Goal: Task Accomplishment & Management: Complete application form

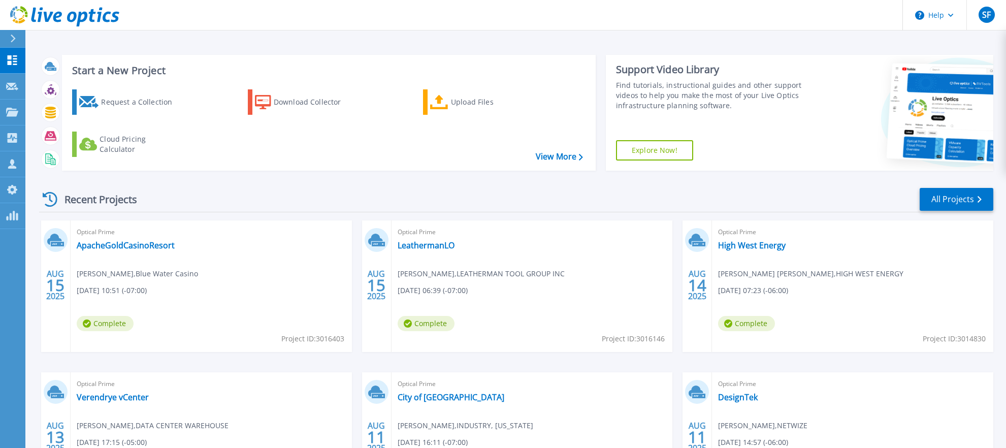
scroll to position [40, 0]
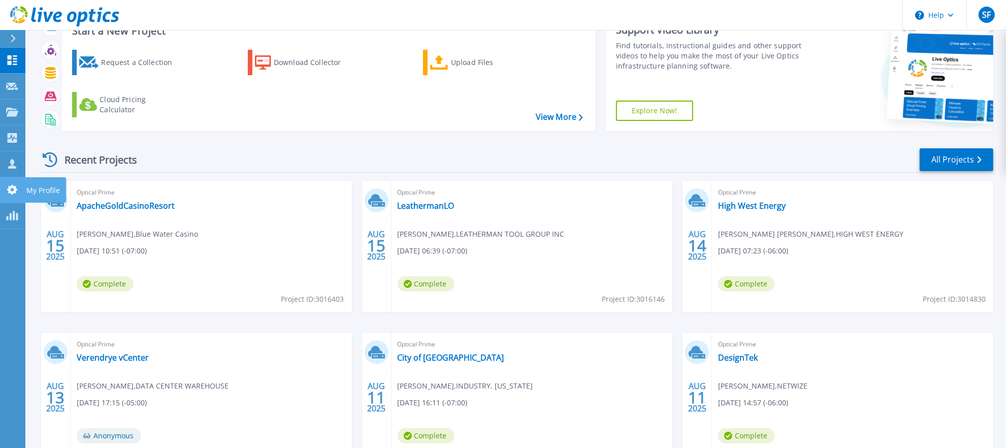
click at [9, 191] on icon at bounding box center [12, 190] width 10 height 10
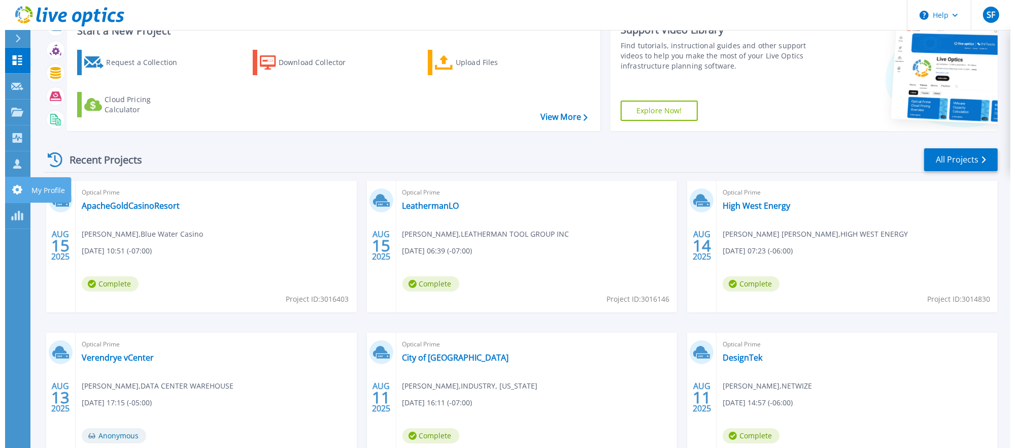
scroll to position [0, 0]
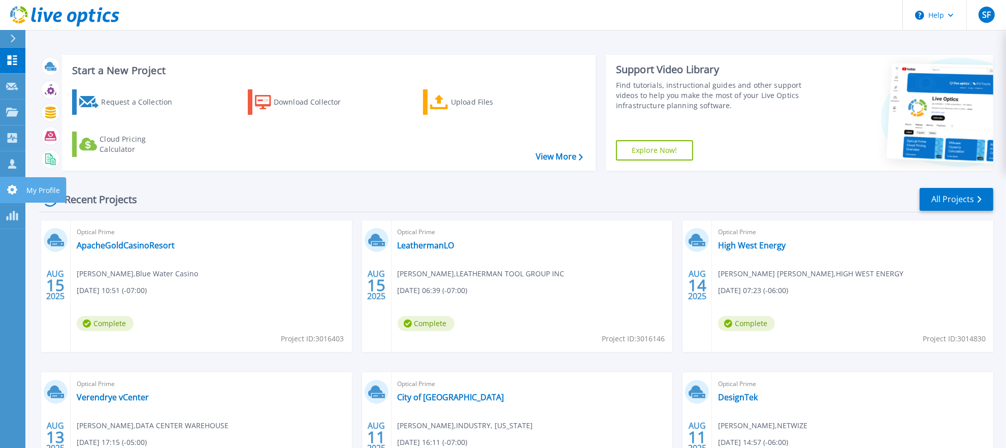
click at [17, 189] on icon at bounding box center [12, 190] width 10 height 10
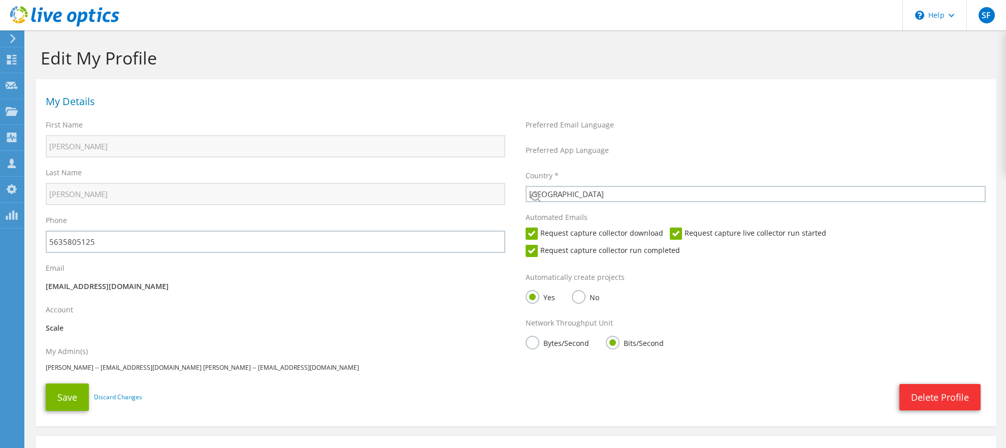
select select "224"
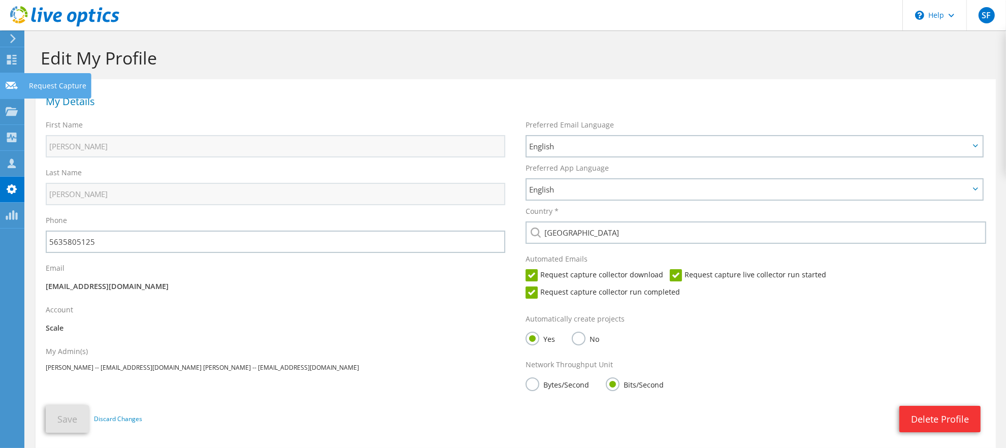
click at [6, 81] on icon at bounding box center [12, 86] width 12 height 10
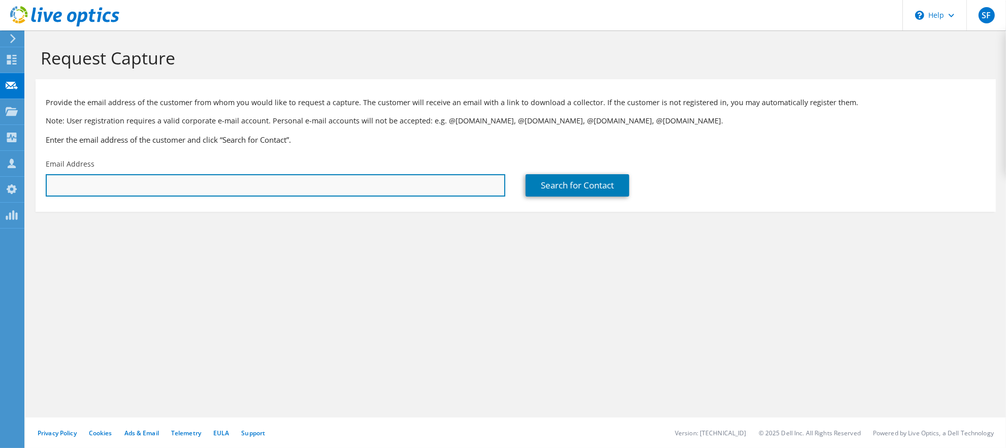
click at [164, 188] on input "text" at bounding box center [275, 185] width 459 height 22
paste input "ovillagomez@sentinelpeakresources.com"
type input "ovillagomez@sentinelpeakresources.com"
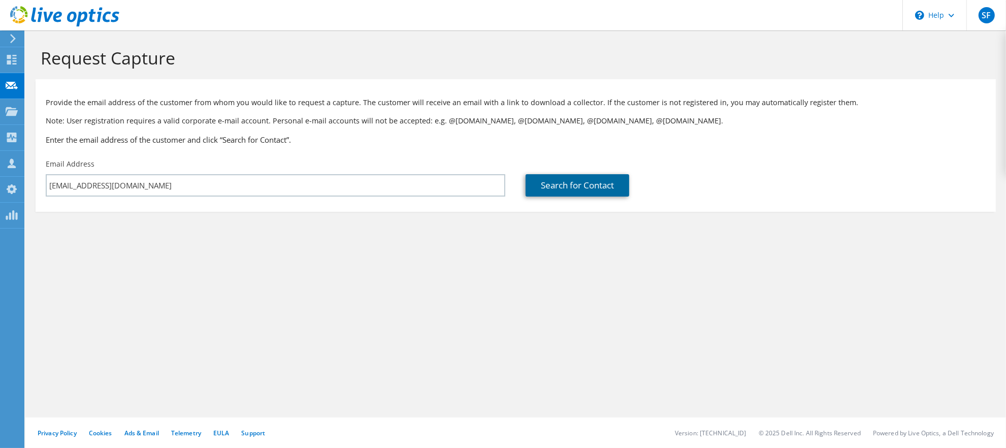
click at [586, 188] on link "Search for Contact" at bounding box center [577, 185] width 104 height 22
type input "sentinel peak"
type input "Oscar"
type input "Villagomez"
type input "[GEOGRAPHIC_DATA]"
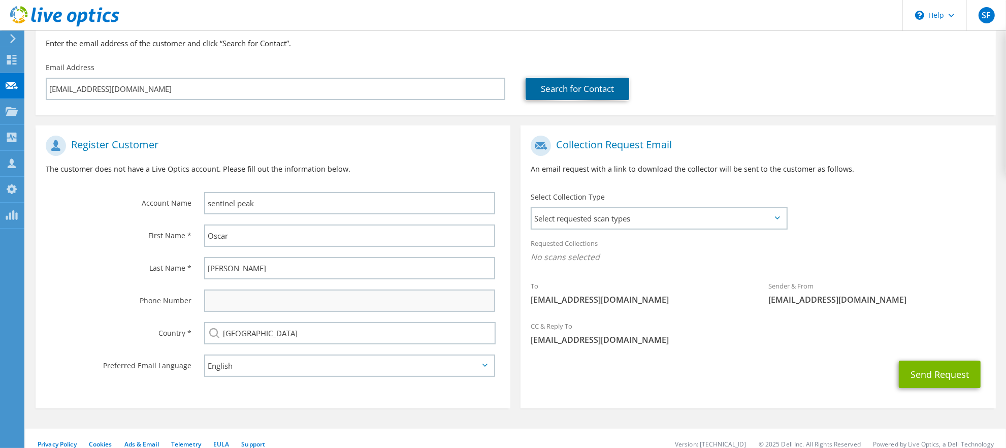
scroll to position [107, 0]
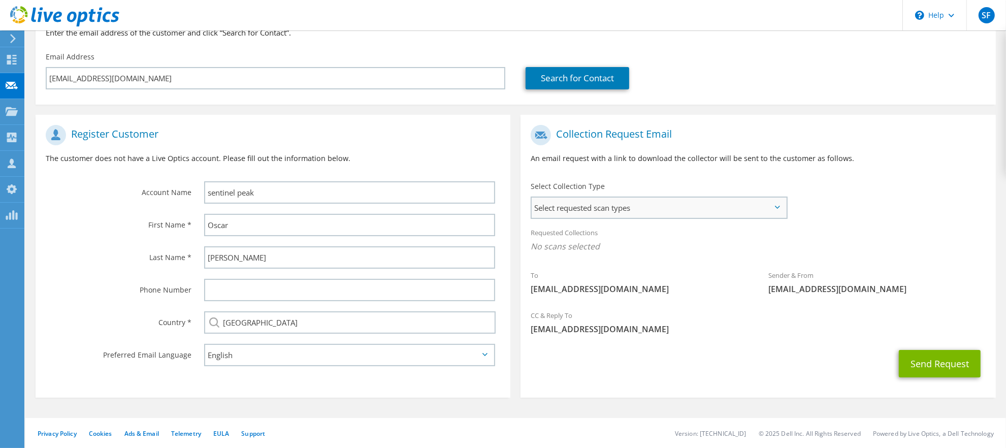
click at [585, 207] on span "Select requested scan types" at bounding box center [658, 207] width 254 height 20
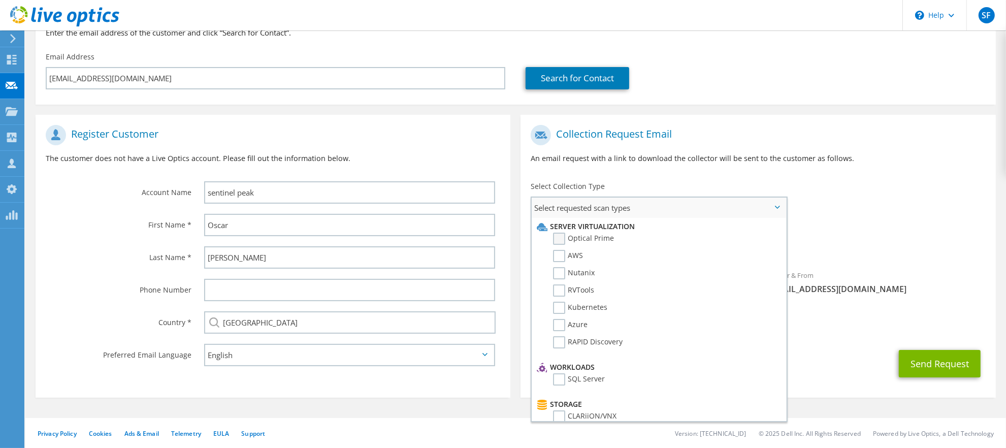
click at [556, 235] on label "Optical Prime" at bounding box center [583, 238] width 61 height 12
click at [0, 0] on input "Optical Prime" at bounding box center [0, 0] width 0 height 0
click at [891, 222] on div "Requested Collections No scans selected Optical Prime" at bounding box center [757, 242] width 475 height 41
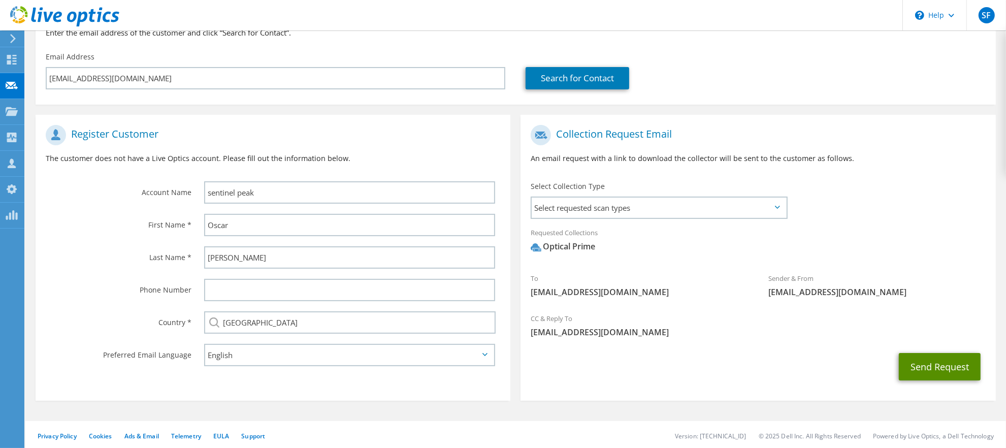
click at [934, 370] on button "Send Request" at bounding box center [939, 366] width 82 height 27
